Goal: Task Accomplishment & Management: Complete application form

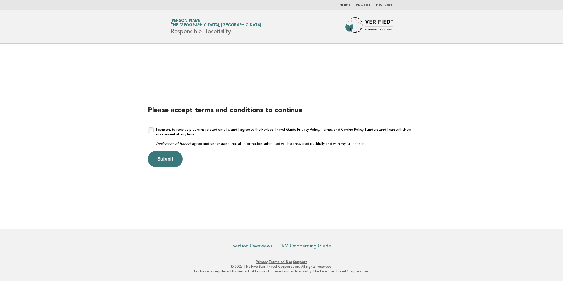
click at [148, 132] on div "Please accept terms and conditions to continue I consent to receive platform-re…" at bounding box center [281, 137] width 281 height 76
click at [171, 158] on button "Submit" at bounding box center [165, 159] width 35 height 16
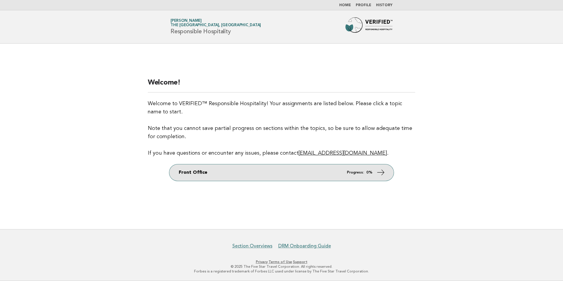
click at [375, 170] on link "Front Office Progress: 0%" at bounding box center [281, 172] width 224 height 16
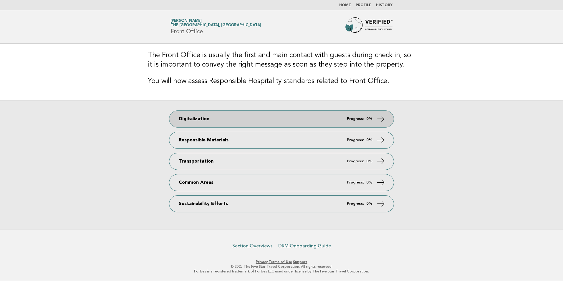
click at [369, 117] on strong "0%" at bounding box center [369, 119] width 6 height 4
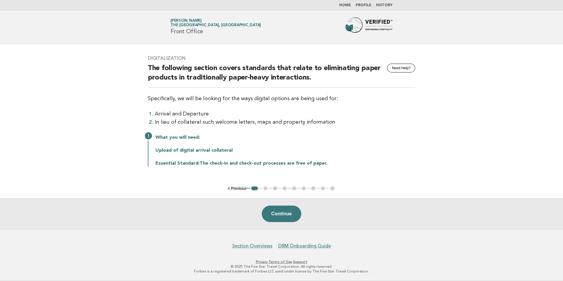
click at [188, 124] on li "In lieu of collateral such welcome letters, maps and property information" at bounding box center [285, 122] width 260 height 8
click at [283, 214] on button "Continue" at bounding box center [281, 214] width 39 height 16
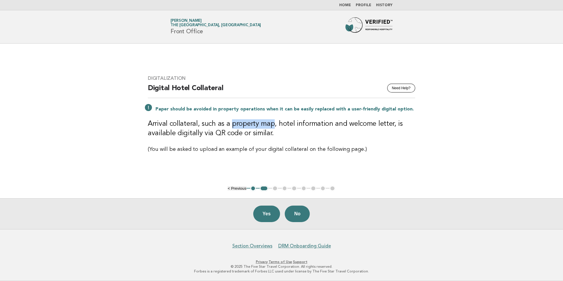
drag, startPoint x: 230, startPoint y: 124, endPoint x: 271, endPoint y: 126, distance: 40.4
click at [271, 126] on h3 "Arrival collateral, such as a property map, hotel information and welcome lette…" at bounding box center [281, 128] width 267 height 19
drag, startPoint x: 271, startPoint y: 126, endPoint x: 289, endPoint y: 130, distance: 18.4
click at [289, 130] on h3 "Arrival collateral, such as a property map, hotel information and welcome lette…" at bounding box center [281, 128] width 267 height 19
click at [255, 216] on button "Yes" at bounding box center [266, 214] width 27 height 16
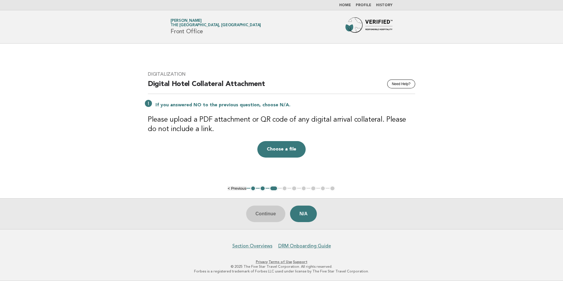
click at [267, 214] on div "Continue N/A" at bounding box center [281, 213] width 563 height 31
click at [298, 210] on button "N/A" at bounding box center [303, 214] width 27 height 16
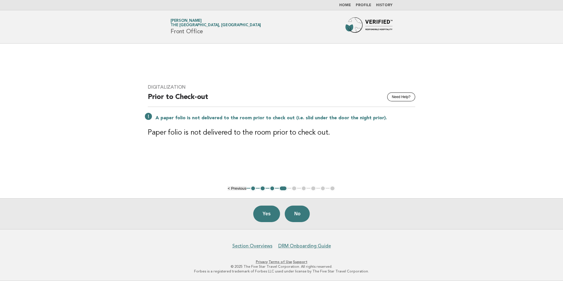
drag, startPoint x: 293, startPoint y: 213, endPoint x: 278, endPoint y: 226, distance: 19.7
click at [278, 226] on div "Yes No" at bounding box center [281, 213] width 563 height 31
click at [268, 214] on button "Yes" at bounding box center [266, 214] width 27 height 16
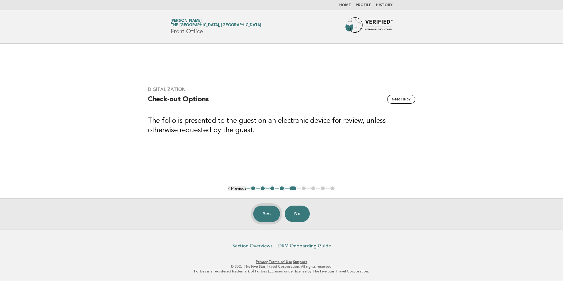
click at [266, 218] on button "Yes" at bounding box center [266, 214] width 27 height 16
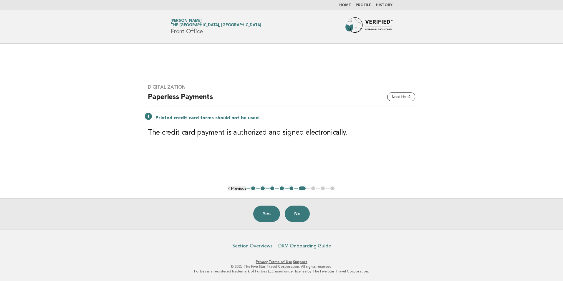
click at [320, 133] on h3 "The credit card payment is authorized and signed electronically." at bounding box center [281, 132] width 267 height 9
click at [178, 147] on div "Digitalization Need Help? Paperless Payments Printed credit card forms should n…" at bounding box center [281, 114] width 281 height 74
click at [303, 213] on button "No" at bounding box center [297, 214] width 25 height 16
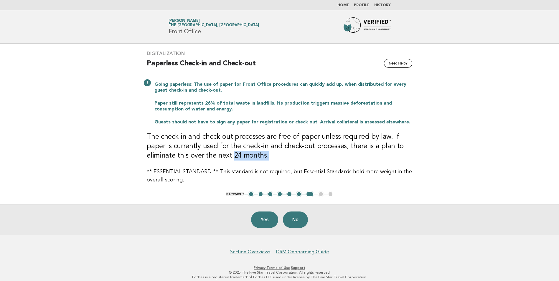
drag, startPoint x: 201, startPoint y: 156, endPoint x: 241, endPoint y: 156, distance: 40.3
click at [241, 156] on h3 "The check-in and check-out processes are free of paper unless required by law. …" at bounding box center [279, 146] width 265 height 28
click at [259, 217] on button "Yes" at bounding box center [264, 219] width 27 height 16
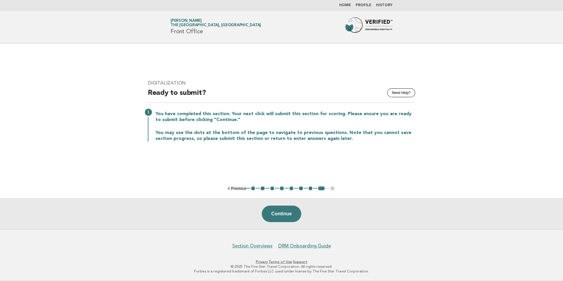
click at [347, 6] on link "Home" at bounding box center [345, 6] width 12 height 4
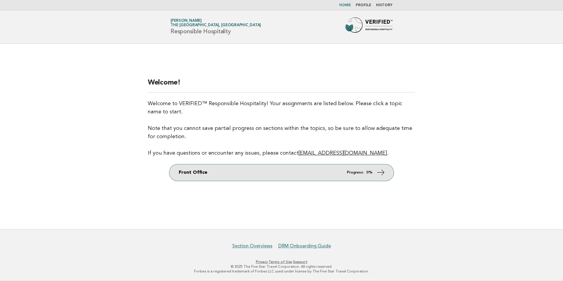
click at [385, 170] on icon at bounding box center [381, 172] width 9 height 9
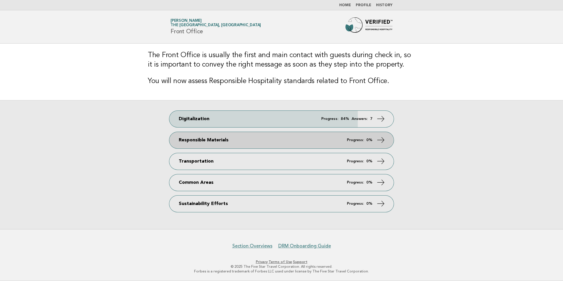
click at [364, 138] on em "Progress:" at bounding box center [355, 140] width 17 height 4
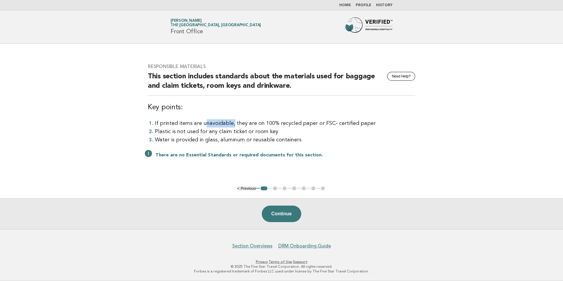
drag, startPoint x: 203, startPoint y: 124, endPoint x: 231, endPoint y: 123, distance: 28.0
click at [231, 123] on li "If printed items are unavoidable, they are on 100% recycled paper or FSC- certi…" at bounding box center [285, 123] width 260 height 8
click at [249, 137] on li "Water is provided in glass, aluminum or reusable containers" at bounding box center [285, 140] width 260 height 8
drag, startPoint x: 205, startPoint y: 138, endPoint x: 270, endPoint y: 138, distance: 64.8
click at [270, 138] on li "Water is provided in glass, aluminum or reusable containers" at bounding box center [285, 140] width 260 height 8
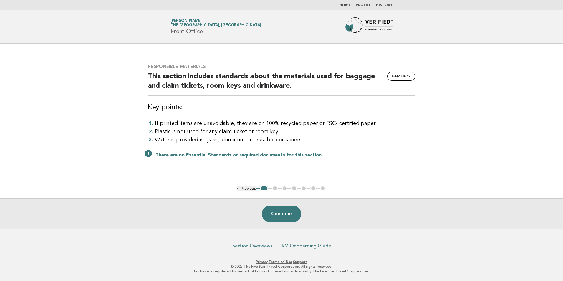
drag, startPoint x: 169, startPoint y: 140, endPoint x: 170, endPoint y: 145, distance: 5.1
click at [169, 140] on li "Water is provided in glass, aluminum or reusable containers" at bounding box center [285, 140] width 260 height 8
click at [278, 214] on button "Continue" at bounding box center [281, 214] width 39 height 16
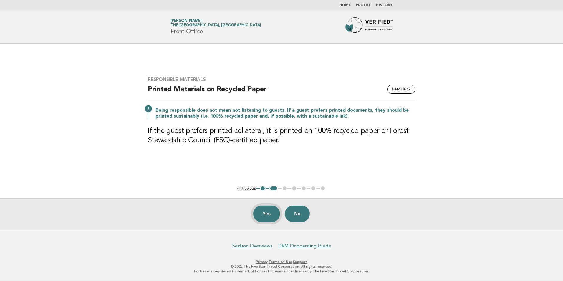
click at [265, 214] on button "Yes" at bounding box center [266, 214] width 27 height 16
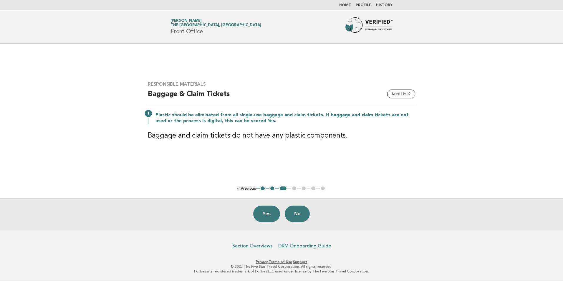
drag, startPoint x: 262, startPoint y: 215, endPoint x: 359, endPoint y: 254, distance: 104.5
click at [359, 254] on body "Home Profile History Forbes Travel Guide Ahmed Abdullah The St. Regis Downtown,…" at bounding box center [281, 140] width 563 height 281
click at [256, 213] on button "Yes" at bounding box center [266, 214] width 27 height 16
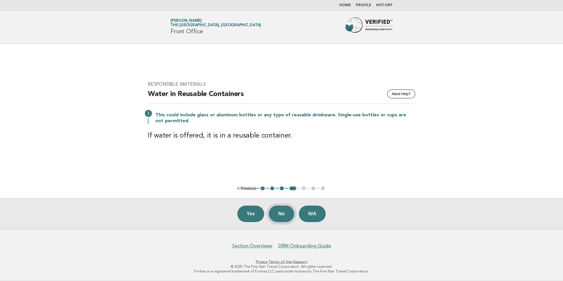
drag, startPoint x: 310, startPoint y: 213, endPoint x: 283, endPoint y: 222, distance: 28.5
click at [283, 222] on div "Yes No N/A" at bounding box center [281, 213] width 563 height 31
click at [249, 215] on button "Yes" at bounding box center [250, 214] width 27 height 16
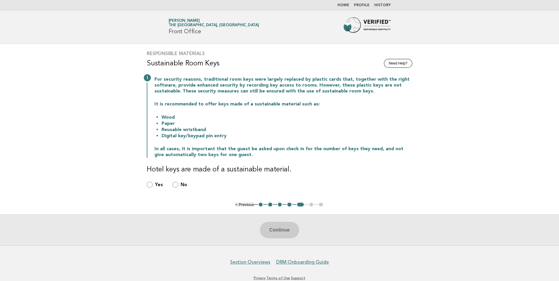
click at [342, 6] on link "Home" at bounding box center [343, 6] width 12 height 4
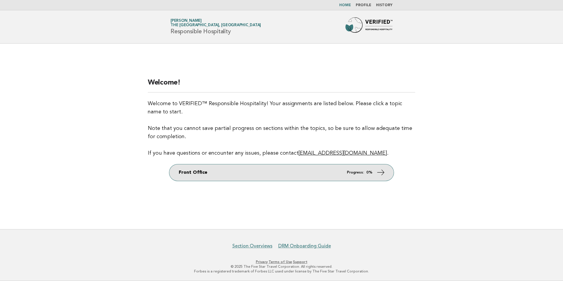
click at [367, 173] on strong "0%" at bounding box center [369, 172] width 6 height 4
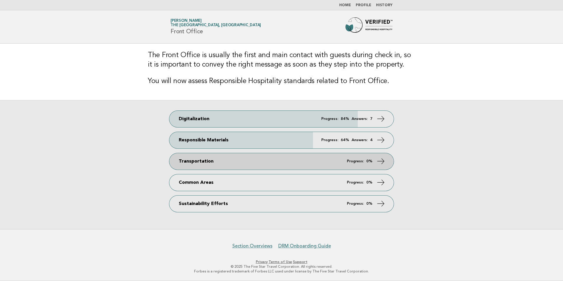
click at [357, 160] on em "Progress:" at bounding box center [355, 161] width 17 height 4
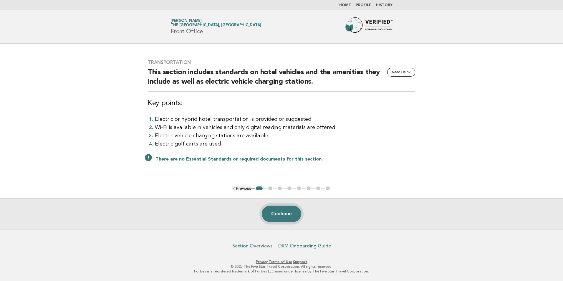
click at [276, 214] on button "Continue" at bounding box center [281, 214] width 39 height 16
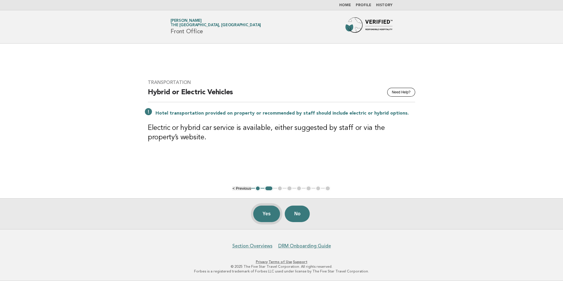
click at [262, 214] on button "Yes" at bounding box center [266, 214] width 27 height 16
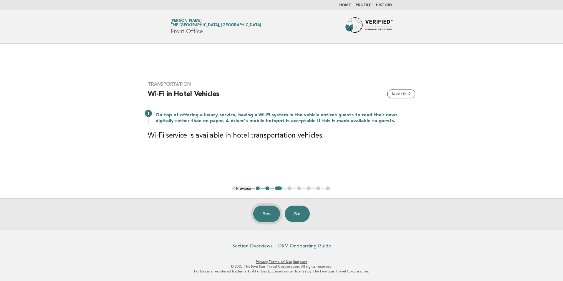
click at [261, 214] on button "Yes" at bounding box center [266, 214] width 27 height 16
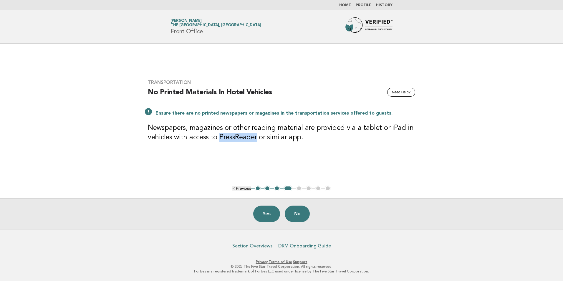
drag, startPoint x: 219, startPoint y: 138, endPoint x: 256, endPoint y: 137, distance: 37.1
click at [256, 137] on h3 "Newspapers, magazines or other reading material are provided via a tablet or iP…" at bounding box center [281, 132] width 267 height 19
drag, startPoint x: 256, startPoint y: 137, endPoint x: 247, endPoint y: 151, distance: 17.0
click at [247, 151] on div "Transportation Need Help? No Printed Materials In Hotel Vehicles Ensure there a…" at bounding box center [281, 114] width 281 height 84
click at [263, 210] on button "Yes" at bounding box center [266, 214] width 27 height 16
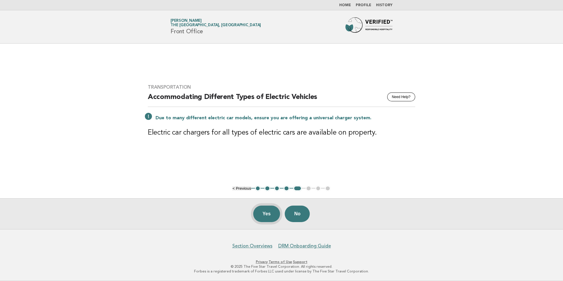
click at [263, 213] on button "Yes" at bounding box center [266, 214] width 27 height 16
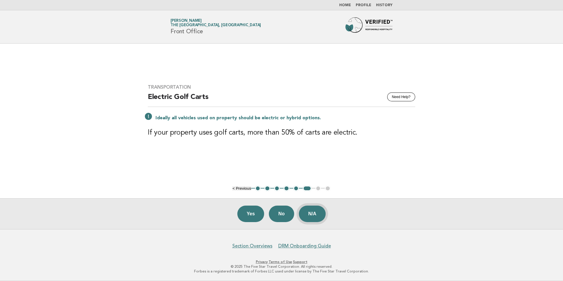
click at [309, 210] on button "N/A" at bounding box center [312, 214] width 27 height 16
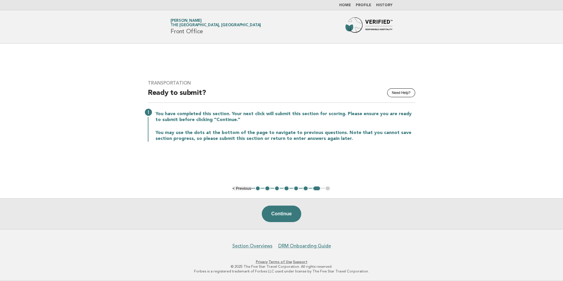
click at [347, 4] on link "Home" at bounding box center [345, 6] width 12 height 4
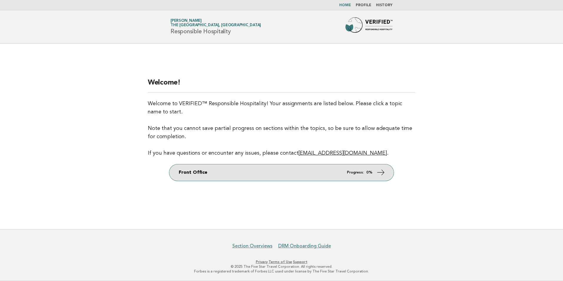
click at [349, 170] on em "Progress:" at bounding box center [355, 172] width 17 height 4
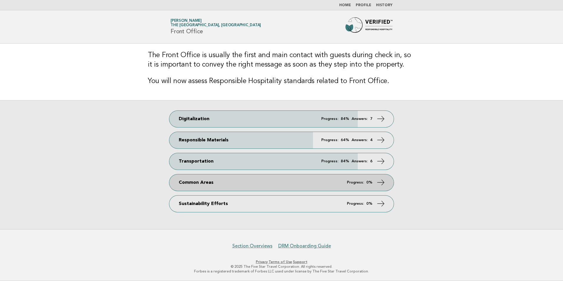
click at [358, 185] on link "Common Areas Progress: 0%" at bounding box center [281, 182] width 224 height 16
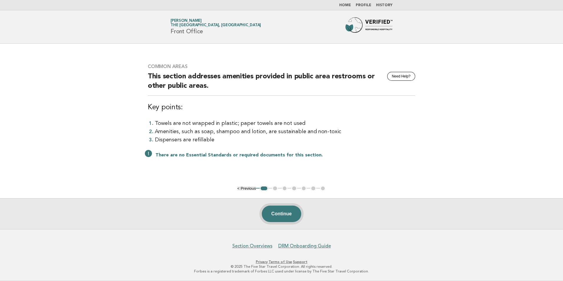
click at [287, 215] on button "Continue" at bounding box center [281, 214] width 39 height 16
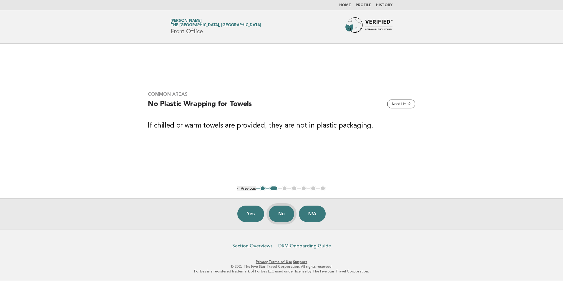
click at [289, 216] on button "No" at bounding box center [281, 214] width 25 height 16
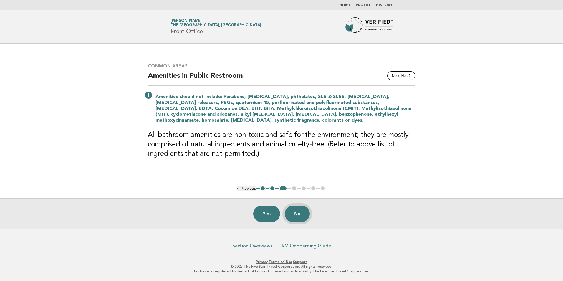
click at [302, 213] on button "No" at bounding box center [297, 214] width 25 height 16
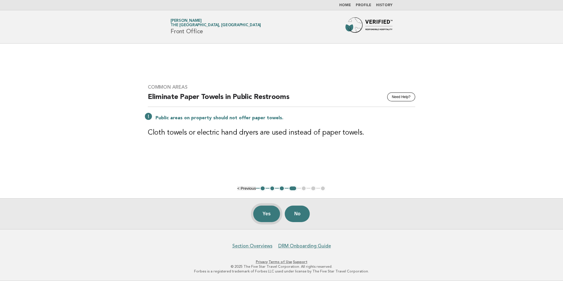
click at [269, 215] on button "Yes" at bounding box center [266, 214] width 27 height 16
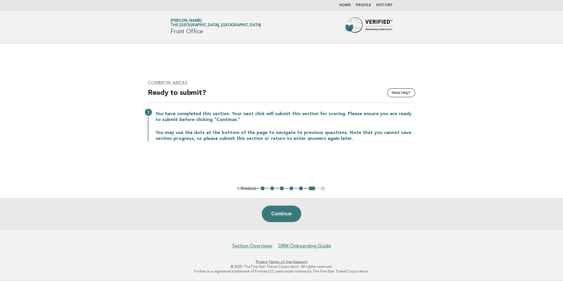
click at [346, 9] on nav "Home Profile History" at bounding box center [281, 5] width 563 height 10
click at [346, 7] on li "Home" at bounding box center [345, 5] width 12 height 5
click at [346, 6] on link "Home" at bounding box center [345, 6] width 12 height 4
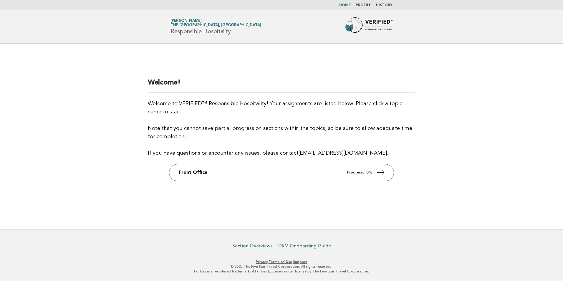
click at [345, 3] on nav "Home Profile History" at bounding box center [281, 5] width 563 height 10
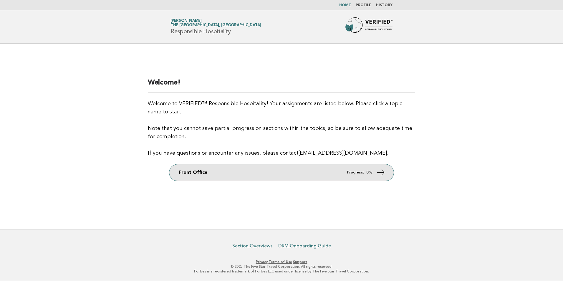
click at [367, 169] on link "Front Office Progress: 0%" at bounding box center [281, 172] width 224 height 16
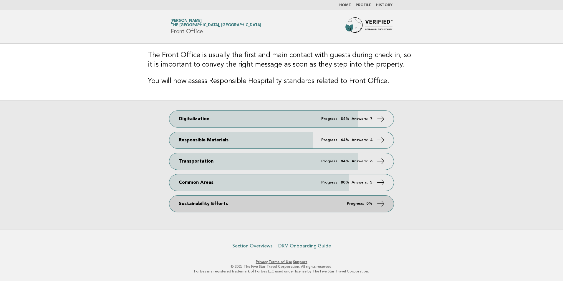
click at [370, 204] on strong "0%" at bounding box center [369, 204] width 6 height 4
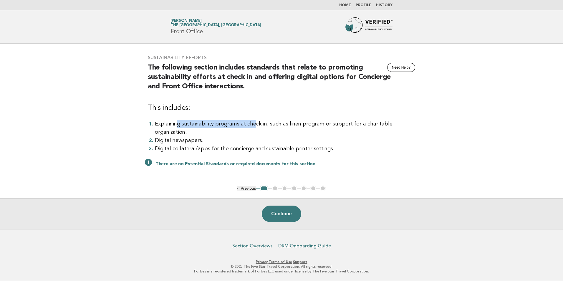
drag, startPoint x: 176, startPoint y: 130, endPoint x: 250, endPoint y: 131, distance: 74.2
click at [250, 131] on li "Explaining sustainability programs at check in, such as linen program or suppor…" at bounding box center [285, 128] width 260 height 16
drag, startPoint x: 250, startPoint y: 131, endPoint x: 395, endPoint y: 170, distance: 149.6
click at [395, 170] on div "Sustainability Efforts Need Help? The following section includes standards that…" at bounding box center [281, 114] width 281 height 133
click at [276, 212] on button "Continue" at bounding box center [281, 214] width 39 height 16
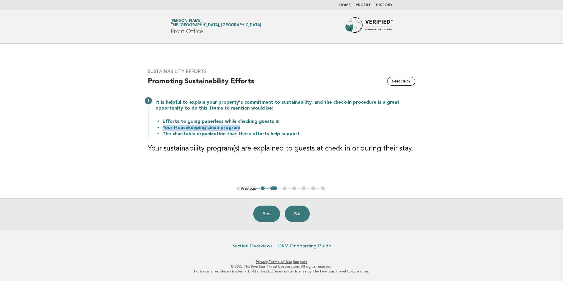
drag, startPoint x: 246, startPoint y: 127, endPoint x: 162, endPoint y: 130, distance: 83.7
click at [162, 130] on ul "Efforts to going paperless while checking guests in Your Housekeeping Linen pro…" at bounding box center [285, 127] width 260 height 19
click at [334, 120] on li "Efforts to going paperless while checking guests in" at bounding box center [289, 121] width 253 height 6
click at [268, 212] on button "Yes" at bounding box center [266, 214] width 27 height 16
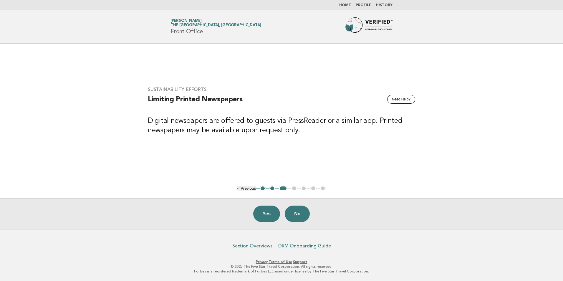
click at [269, 224] on div "Yes No" at bounding box center [281, 213] width 563 height 31
click at [269, 214] on button "Yes" at bounding box center [266, 214] width 27 height 16
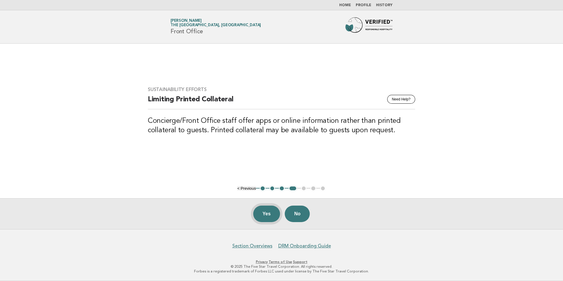
click at [269, 212] on button "Yes" at bounding box center [266, 214] width 27 height 16
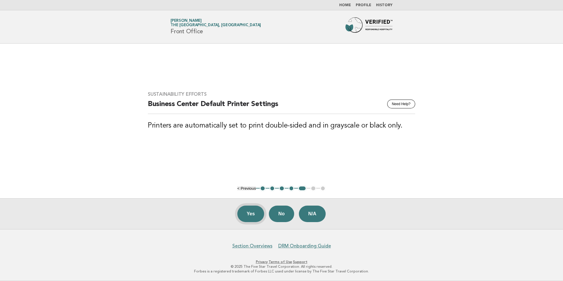
click at [251, 213] on button "Yes" at bounding box center [250, 214] width 27 height 16
